Goal: Book appointment/travel/reservation

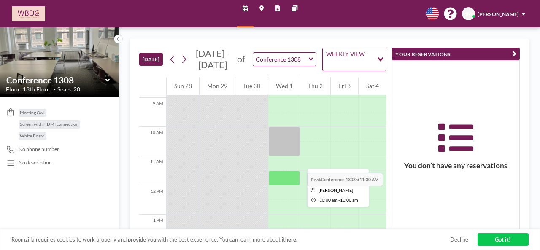
scroll to position [262, 0]
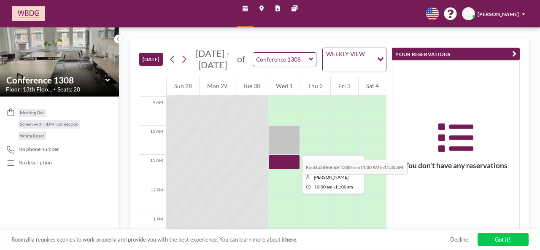
click at [275, 142] on div at bounding box center [284, 140] width 32 height 29
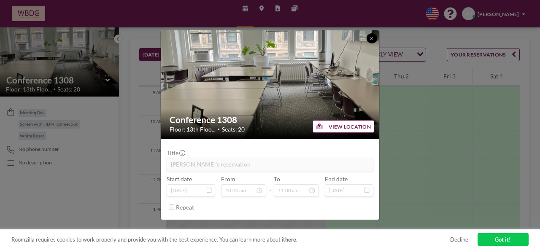
click at [371, 38] on icon at bounding box center [372, 38] width 3 height 3
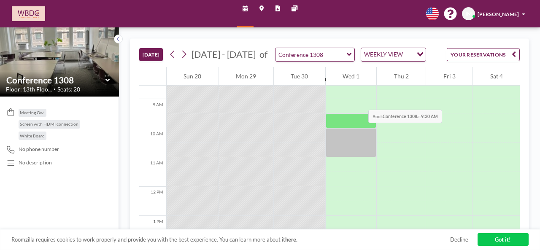
scroll to position [249, 0]
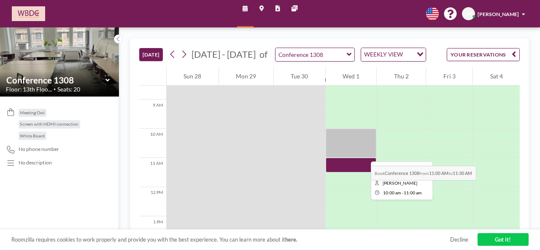
click at [340, 147] on div at bounding box center [351, 143] width 51 height 29
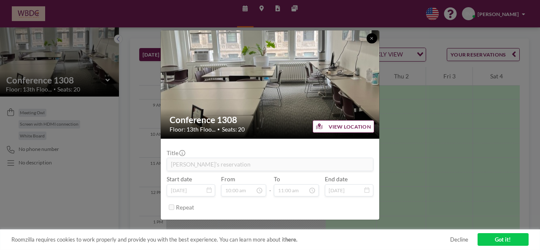
click at [373, 33] on button at bounding box center [372, 38] width 10 height 10
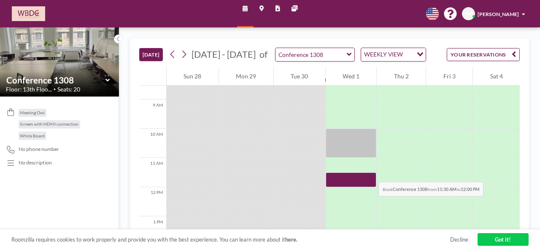
click at [347, 162] on div at bounding box center [351, 165] width 51 height 15
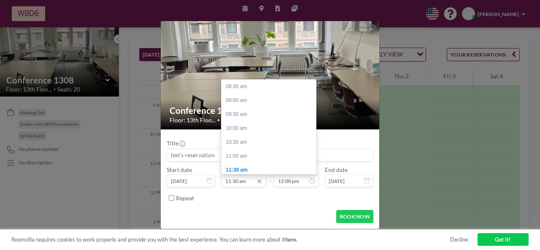
scroll to position [84, 0]
click at [300, 180] on input "12:00 pm" at bounding box center [296, 181] width 45 height 12
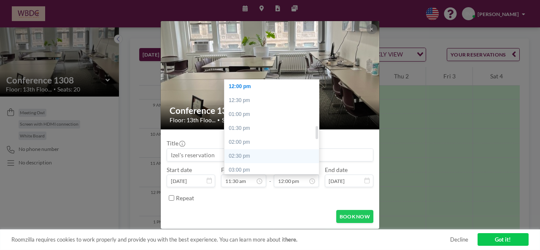
click at [256, 157] on div "02:30 pm" at bounding box center [274, 156] width 99 height 14
type input "02:30 pm"
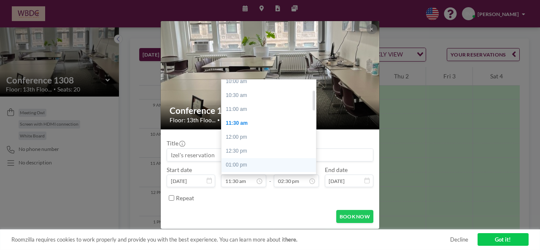
scroll to position [46, 0]
click at [241, 109] on div "11:00 am" at bounding box center [271, 110] width 99 height 14
type input "11:00 am"
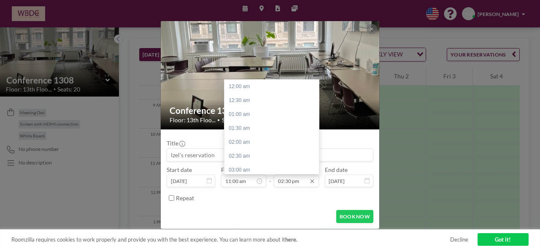
scroll to position [403, 0]
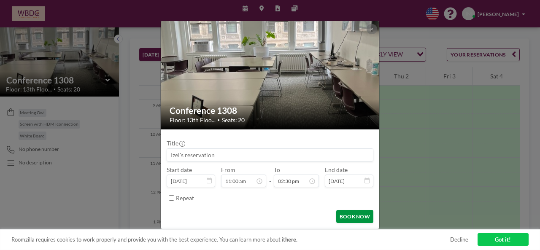
click at [347, 217] on button "BOOK NOW" at bounding box center [354, 216] width 37 height 13
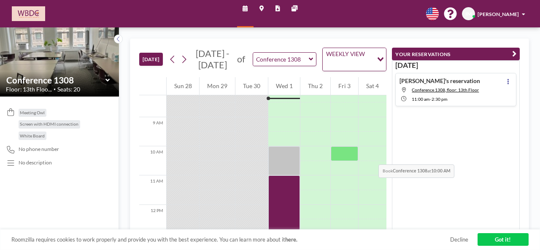
scroll to position [234, 0]
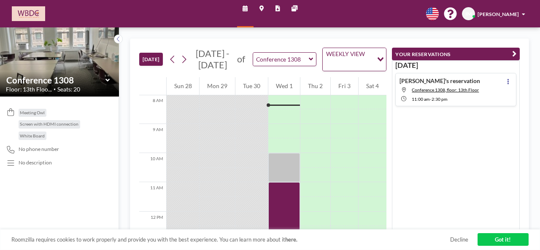
click at [504, 241] on link "Got it!" at bounding box center [503, 239] width 51 height 13
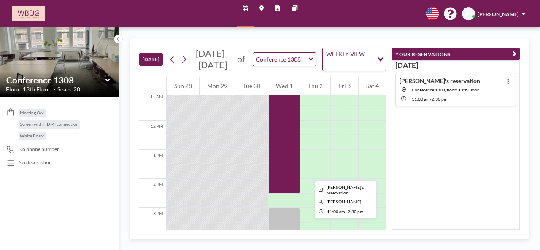
scroll to position [323, 0]
click at [285, 163] on div at bounding box center [284, 145] width 32 height 102
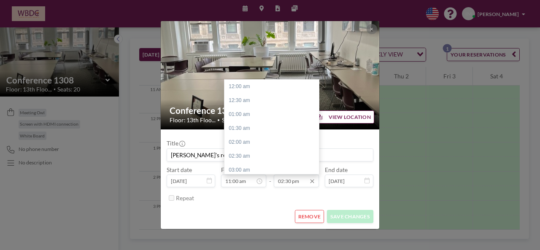
scroll to position [403, 0]
click at [294, 183] on input "02:30 pm" at bounding box center [296, 181] width 45 height 12
click at [263, 106] on div "03:00 pm" at bounding box center [274, 101] width 99 height 14
type input "03:00 pm"
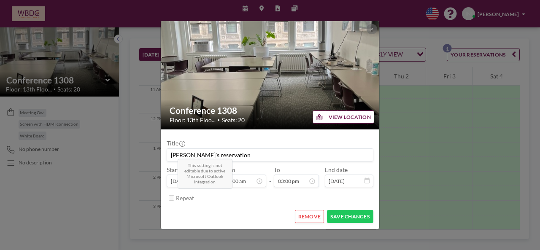
scroll to position [417, 0]
click at [350, 216] on button "SAVE CHANGES" at bounding box center [350, 216] width 46 height 13
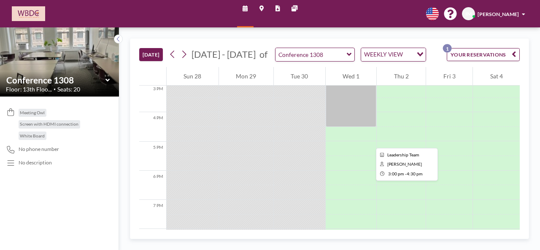
scroll to position [440, 0]
